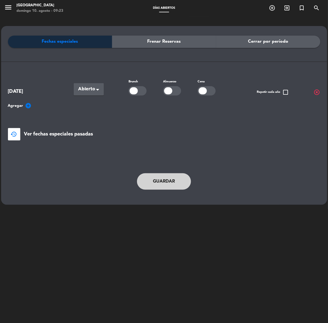
click at [263, 41] on span "Cerrar por período" at bounding box center [268, 41] width 40 height 7
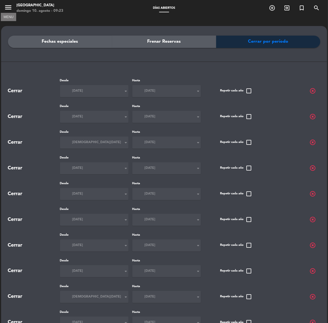
click at [10, 7] on icon "menu" at bounding box center [8, 7] width 8 height 8
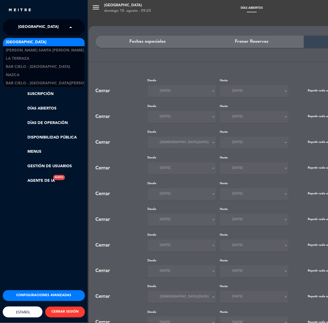
click at [44, 26] on span "[GEOGRAPHIC_DATA]" at bounding box center [38, 27] width 41 height 11
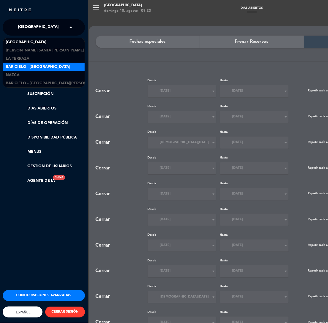
click at [29, 65] on span "Bar Cielo - [GEOGRAPHIC_DATA]" at bounding box center [38, 67] width 64 height 6
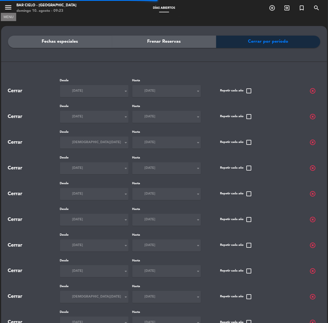
click at [10, 8] on icon "menu" at bounding box center [8, 7] width 8 height 8
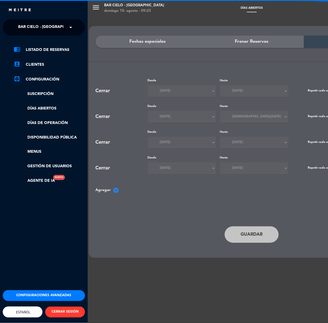
click at [44, 22] on span "Bar Cielo - [GEOGRAPHIC_DATA]" at bounding box center [50, 27] width 64 height 11
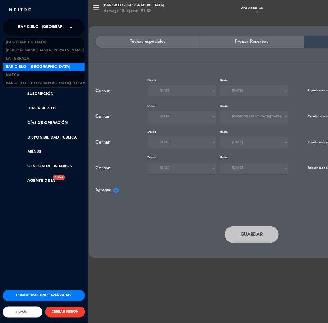
click at [44, 25] on span "Bar Cielo - [GEOGRAPHIC_DATA]" at bounding box center [50, 27] width 64 height 11
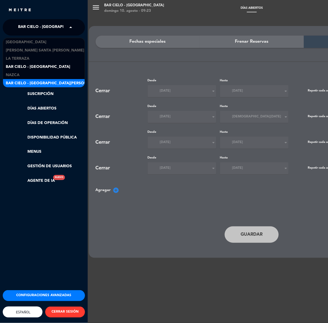
click at [45, 82] on span "Bar Cielo - [GEOGRAPHIC_DATA][PERSON_NAME]" at bounding box center [54, 83] width 96 height 6
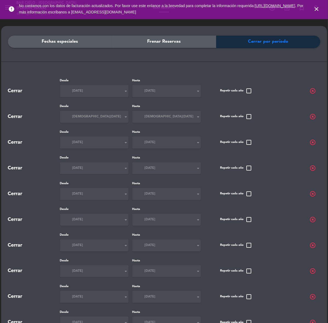
scroll to position [146, 0]
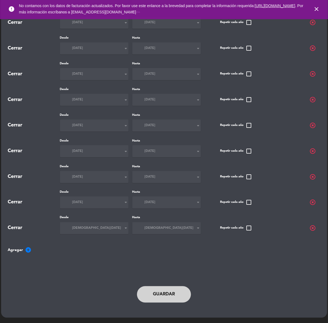
click at [311, 75] on span "highlight_off" at bounding box center [312, 74] width 7 height 7
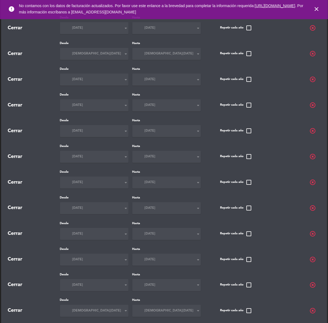
scroll to position [0, 0]
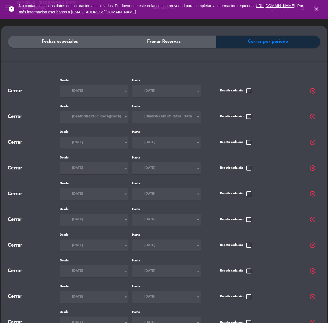
click at [317, 8] on icon "close" at bounding box center [316, 9] width 7 height 7
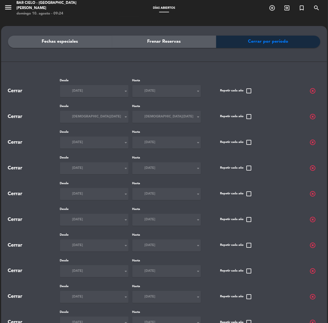
click at [6, 7] on icon "menu" at bounding box center [8, 7] width 8 height 8
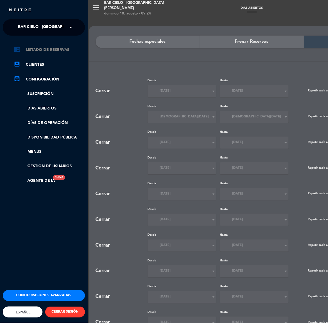
click at [46, 47] on link "chrome_reader_mode Listado de Reservas" at bounding box center [49, 50] width 71 height 7
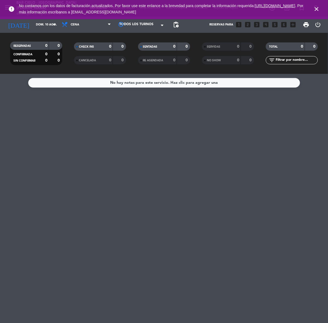
click at [255, 8] on link "[URL][DOMAIN_NAME]" at bounding box center [275, 6] width 41 height 4
click at [33, 26] on input "dom. 10 ago." at bounding box center [53, 24] width 41 height 9
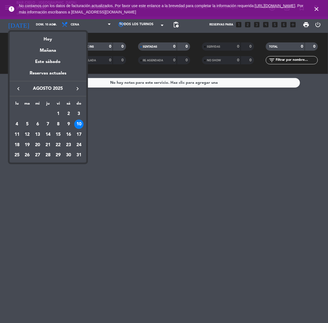
click at [23, 135] on div "12" at bounding box center [27, 134] width 9 height 9
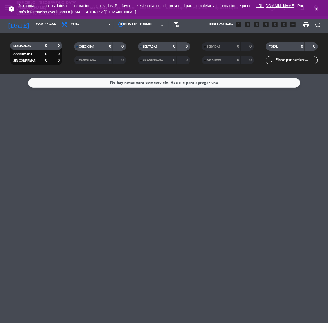
type input "[DATE]"
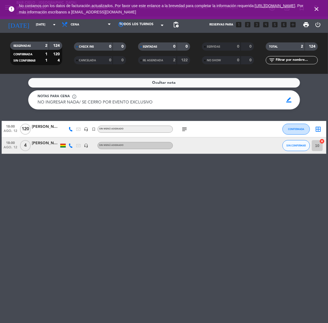
click at [70, 144] on icon at bounding box center [70, 145] width 4 height 4
click at [62, 134] on span "Copiar" at bounding box center [67, 137] width 11 height 6
click at [165, 60] on div "2" at bounding box center [169, 60] width 11 height 6
click at [158, 62] on span "RE AGENDADA" at bounding box center [153, 60] width 20 height 3
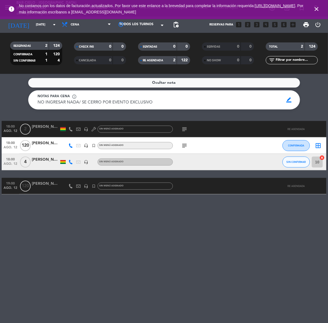
click at [73, 129] on icon at bounding box center [70, 129] width 4 height 4
click at [66, 118] on span "Copiar" at bounding box center [67, 120] width 11 height 6
click at [260, 251] on div "Ocultar nota Notas para cena info_outline NO INGRESAR NADA/ SE CERRO POR EVENTO…" at bounding box center [164, 198] width 328 height 249
click at [318, 10] on icon "close" at bounding box center [316, 9] width 7 height 7
